Goal: Information Seeking & Learning: Learn about a topic

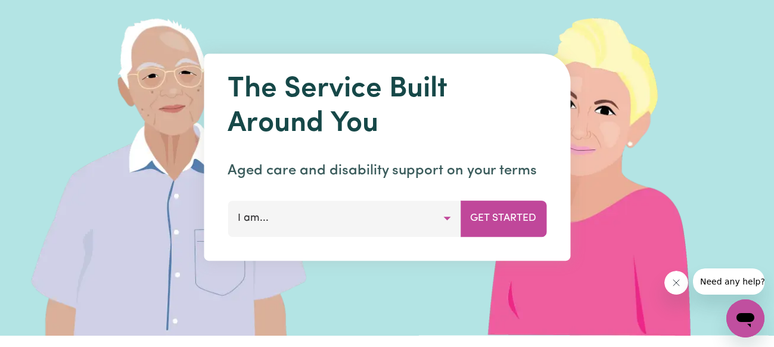
click at [446, 218] on button "I am..." at bounding box center [344, 219] width 233 height 36
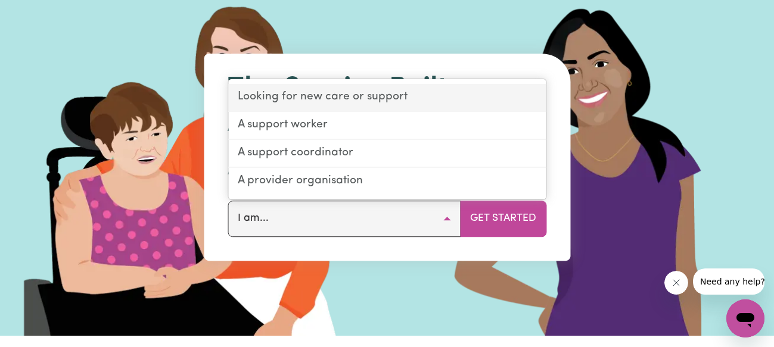
click at [303, 96] on link "Looking for new care or support" at bounding box center [387, 98] width 318 height 28
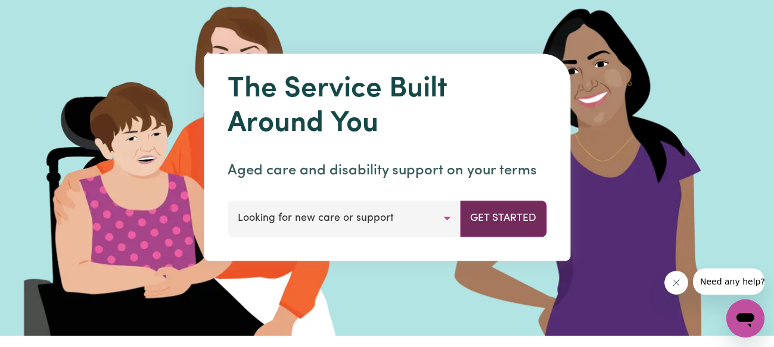
click at [502, 219] on button "Get Started" at bounding box center [503, 219] width 86 height 36
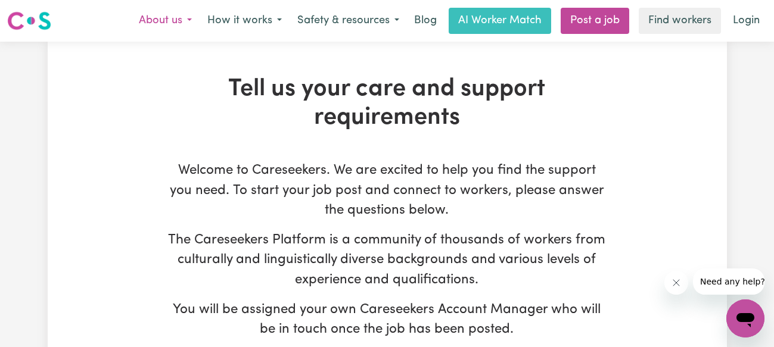
click at [166, 20] on button "About us" at bounding box center [165, 20] width 69 height 25
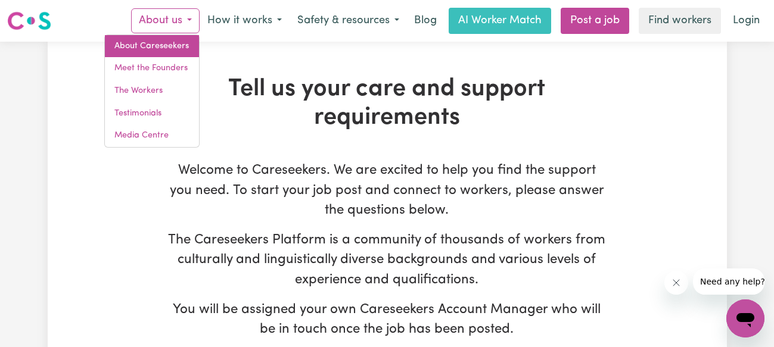
click at [154, 46] on link "About Careseekers" at bounding box center [152, 46] width 94 height 23
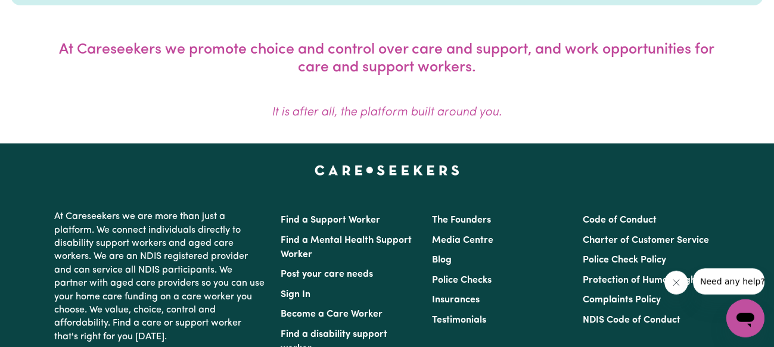
scroll to position [1143, 0]
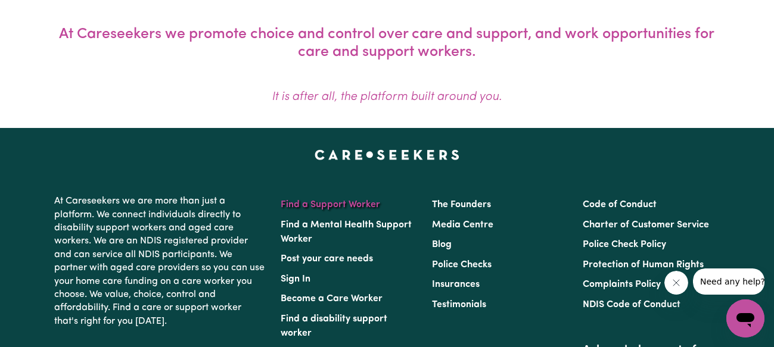
click at [330, 206] on link "Find a Support Worker" at bounding box center [331, 205] width 100 height 10
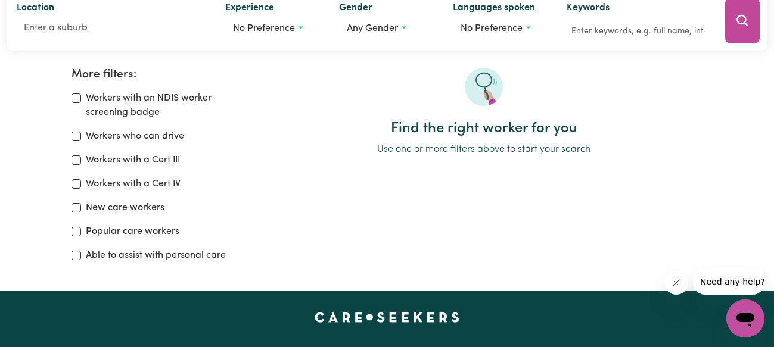
scroll to position [190, 0]
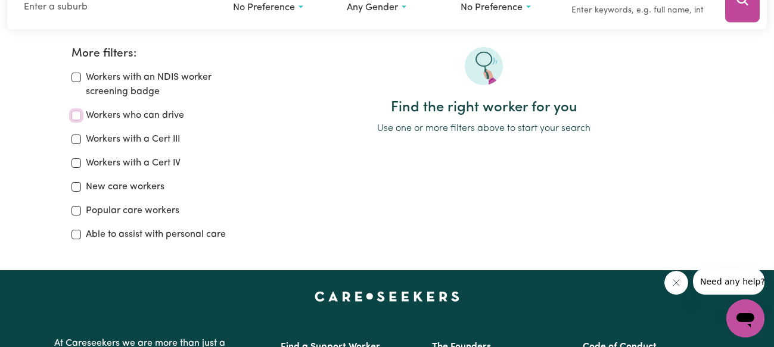
click at [74, 116] on input "Workers who can drive" at bounding box center [77, 116] width 10 height 10
checkbox input "true"
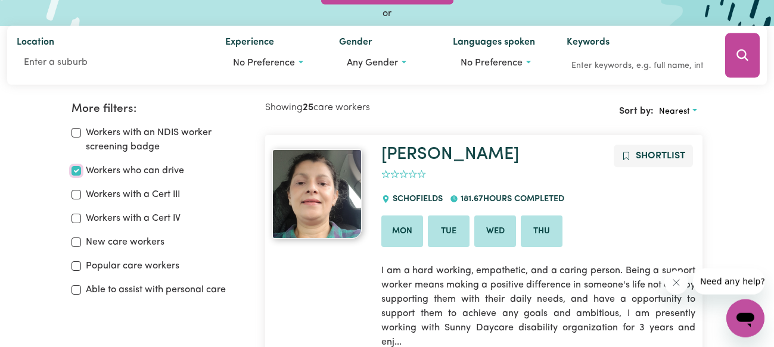
scroll to position [72, 0]
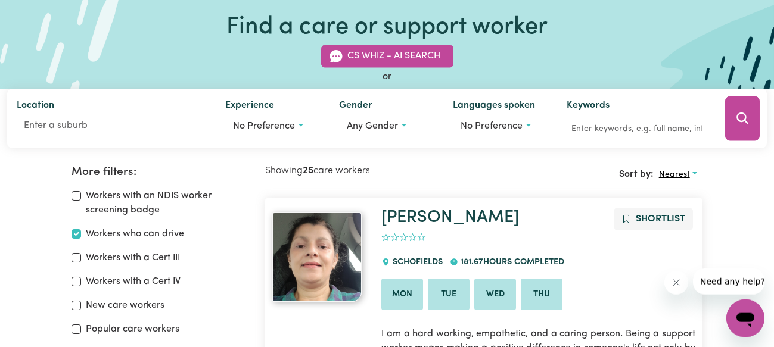
click at [670, 172] on span "Nearest" at bounding box center [674, 174] width 31 height 9
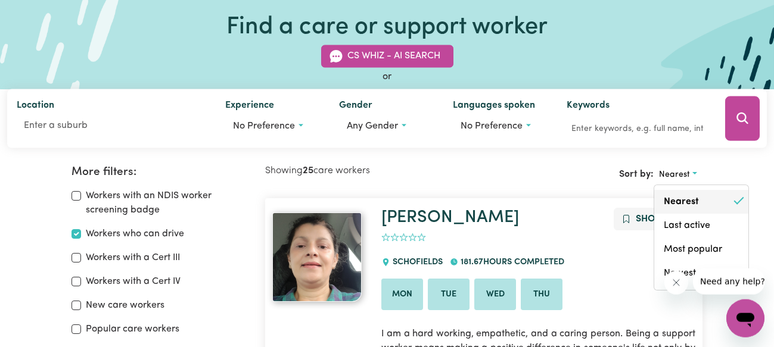
click at [675, 201] on link "Nearest" at bounding box center [701, 202] width 94 height 24
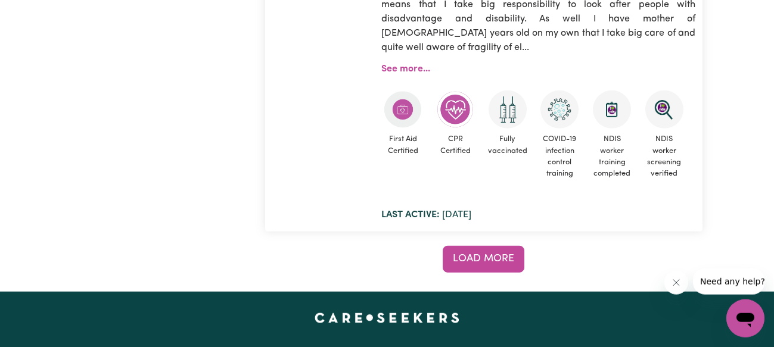
scroll to position [9538, 0]
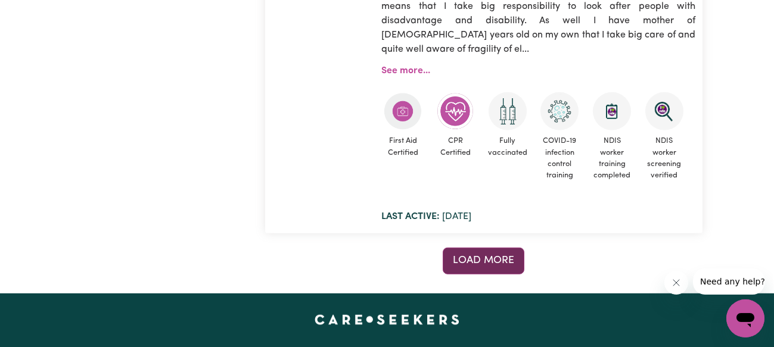
click at [498, 256] on span "Load more" at bounding box center [483, 261] width 61 height 10
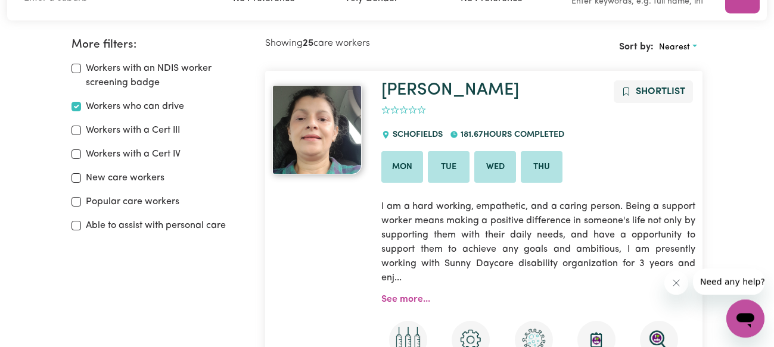
scroll to position [198, 0]
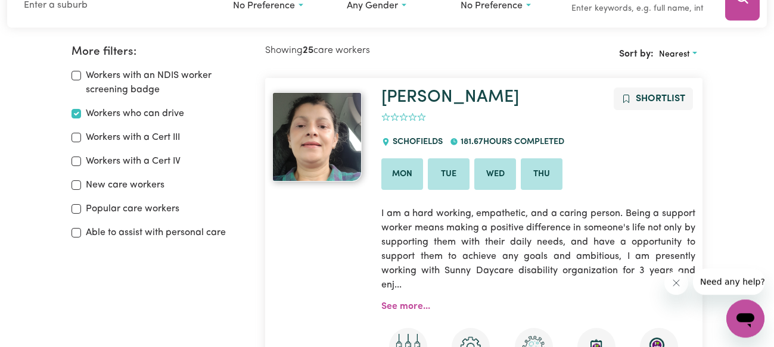
scroll to position [190, 0]
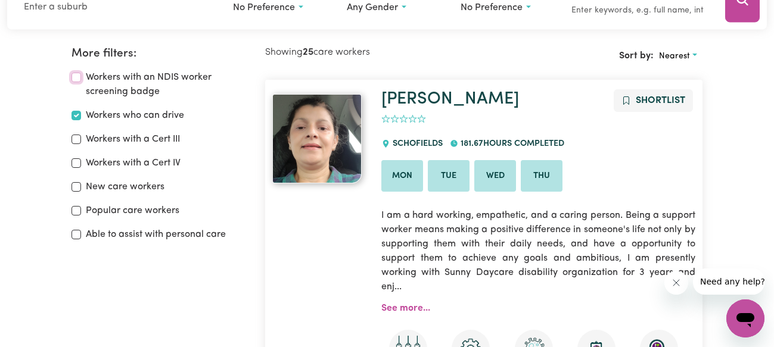
click at [76, 79] on input "Workers with an NDIS worker screening badge" at bounding box center [77, 78] width 10 height 10
checkbox input "true"
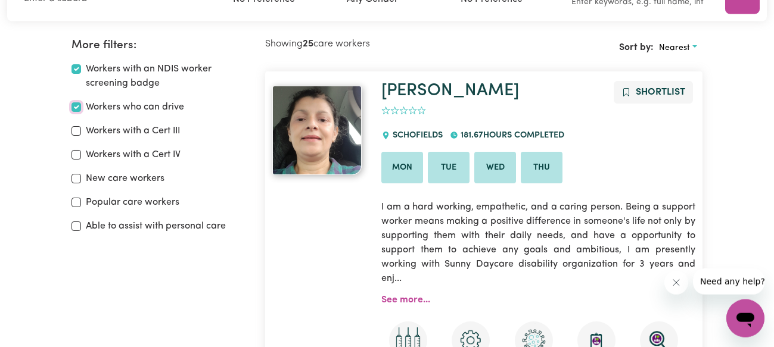
click at [76, 104] on input "Workers who can drive" at bounding box center [77, 108] width 10 height 10
checkbox input "false"
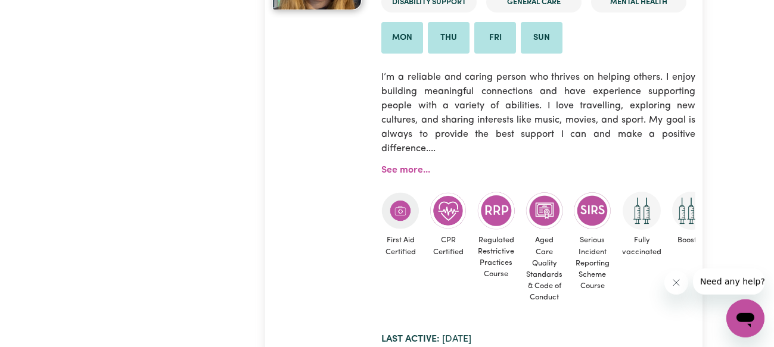
scroll to position [199, 0]
